Goal: Navigation & Orientation: Find specific page/section

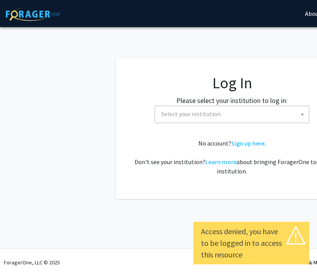
select select
click at [200, 117] on span "Select your institution" at bounding box center [191, 114] width 60 height 8
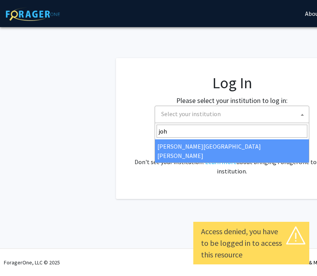
type input "[PERSON_NAME]"
select select "1"
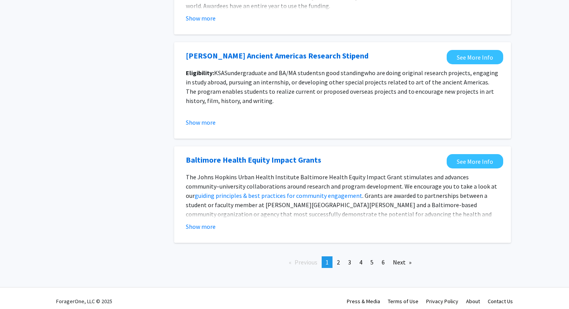
scroll to position [852, 0]
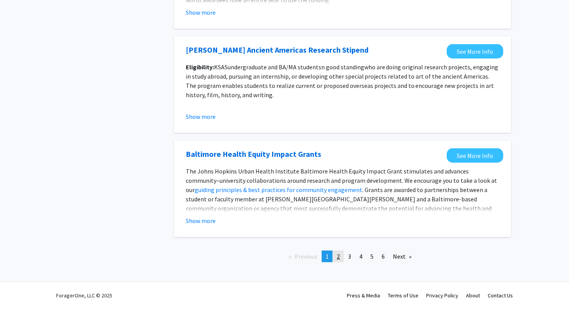
click at [317, 261] on link "page 2" at bounding box center [338, 256] width 11 height 12
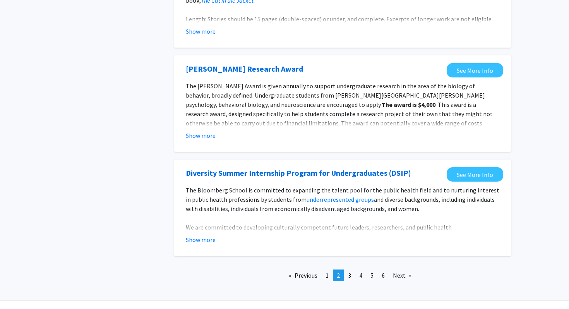
scroll to position [874, 0]
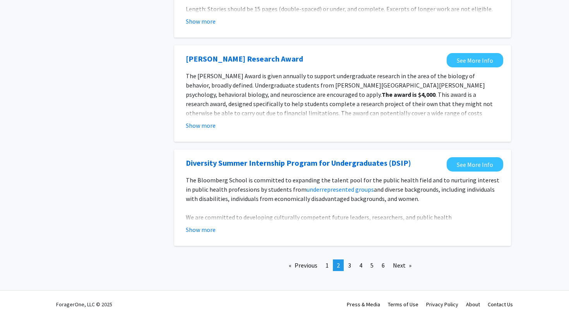
click at [317, 189] on p "The Bloomberg School is committed to expanding the talent pool for the public h…" at bounding box center [342, 189] width 313 height 28
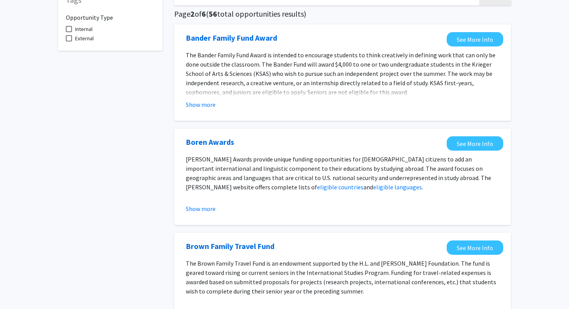
scroll to position [0, 0]
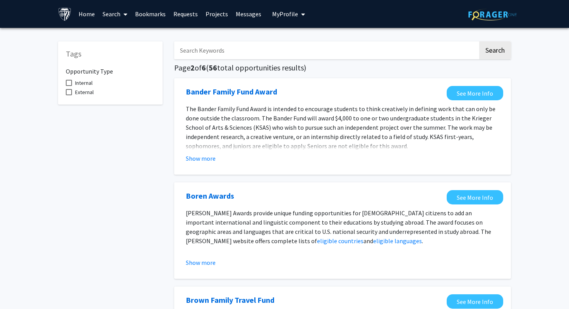
click at [118, 12] on link "Search" at bounding box center [115, 13] width 32 height 27
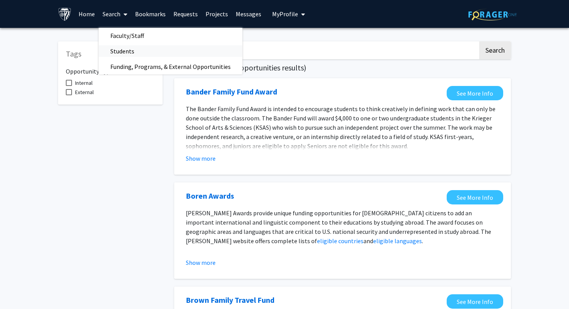
click at [125, 50] on span "Students" at bounding box center [122, 50] width 47 height 15
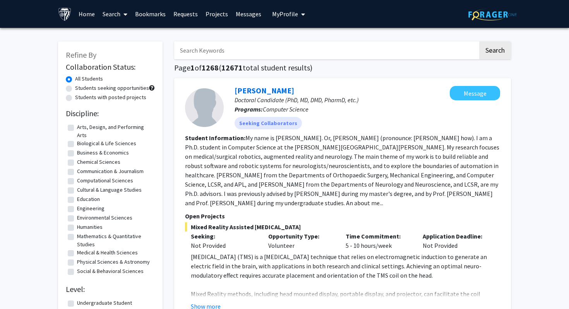
click at [144, 18] on link "Bookmarks" at bounding box center [150, 13] width 38 height 27
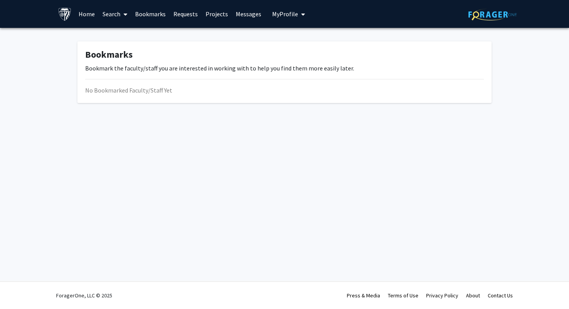
click at [178, 15] on link "Requests" at bounding box center [185, 13] width 32 height 27
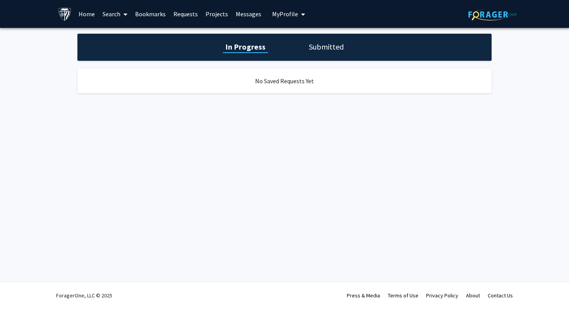
click at [212, 18] on link "Projects" at bounding box center [217, 13] width 30 height 27
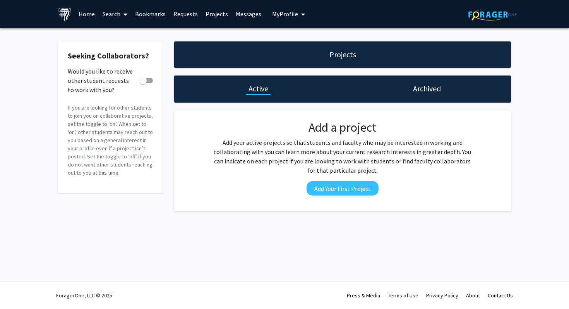
click at [242, 17] on link "Messages" at bounding box center [248, 13] width 33 height 27
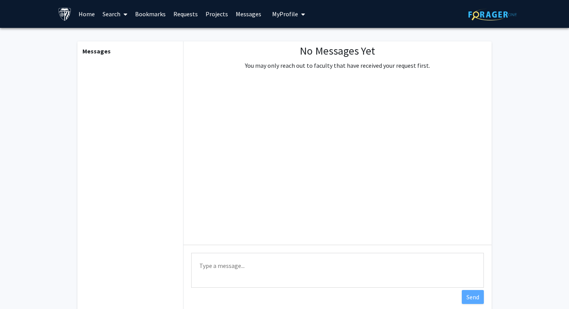
click at [87, 14] on link "Home" at bounding box center [87, 13] width 24 height 27
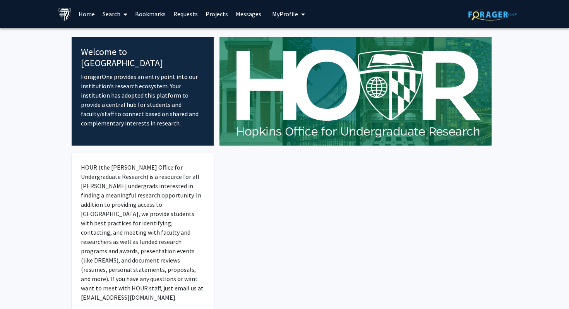
click at [113, 21] on link "Search" at bounding box center [115, 13] width 32 height 27
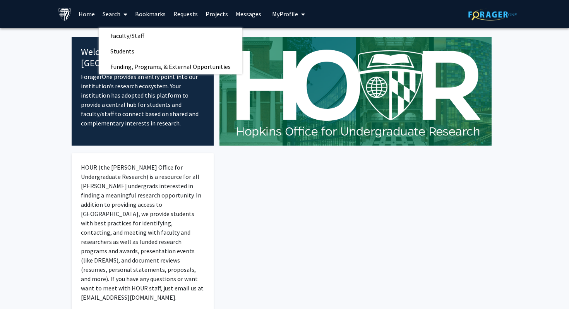
click at [113, 17] on link "Search" at bounding box center [115, 13] width 32 height 27
